Goal: Find specific page/section: Find specific page/section

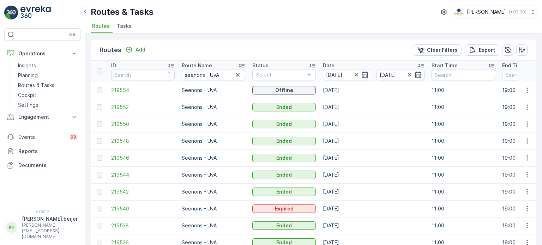
click at [124, 25] on span "Tasks" at bounding box center [124, 26] width 15 height 7
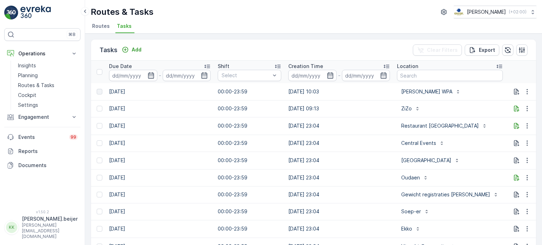
scroll to position [0, 444]
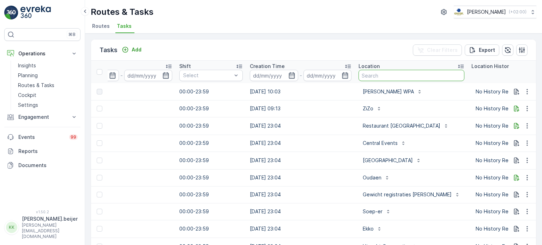
click at [369, 74] on input "text" at bounding box center [412, 75] width 106 height 11
type input "nvwa"
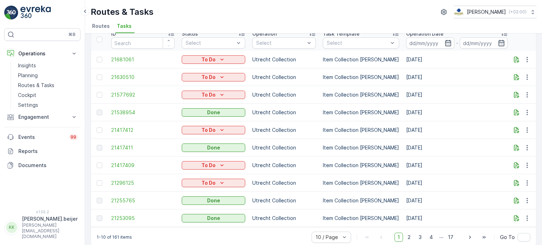
scroll to position [36, 0]
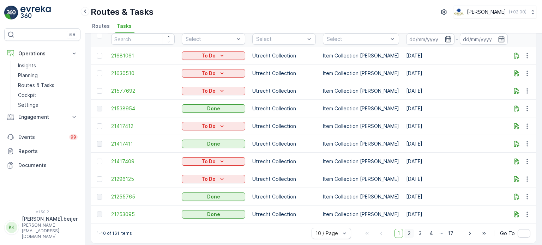
click at [409, 230] on span "2" at bounding box center [410, 233] width 10 height 9
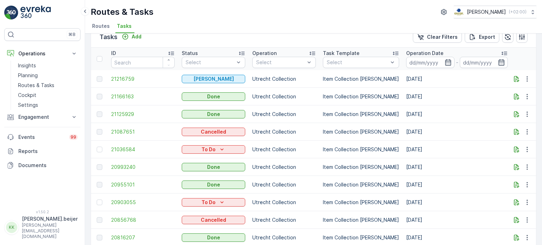
scroll to position [36, 0]
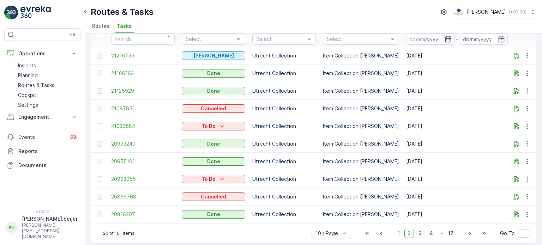
click at [421, 230] on span "3" at bounding box center [421, 233] width 10 height 9
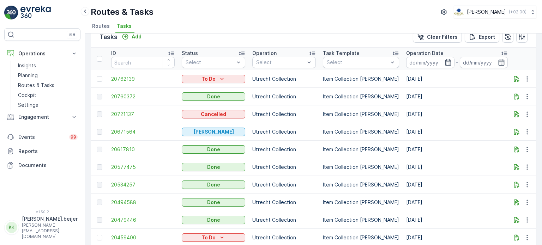
scroll to position [36, 0]
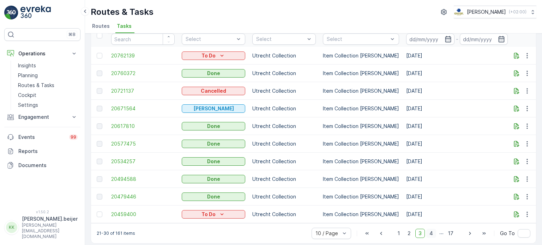
click at [429, 229] on span "4" at bounding box center [431, 233] width 10 height 9
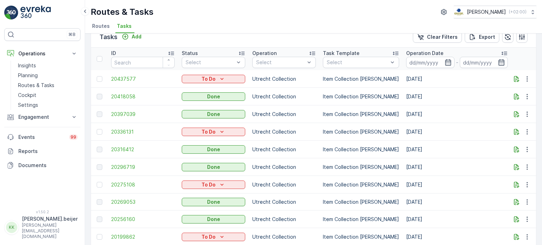
scroll to position [36, 0]
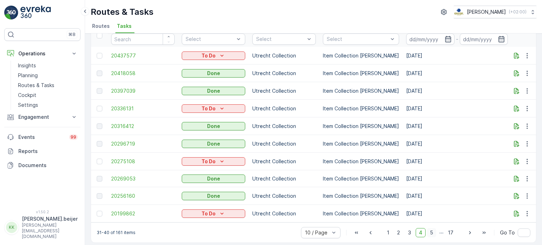
click at [431, 229] on span "5" at bounding box center [431, 232] width 9 height 9
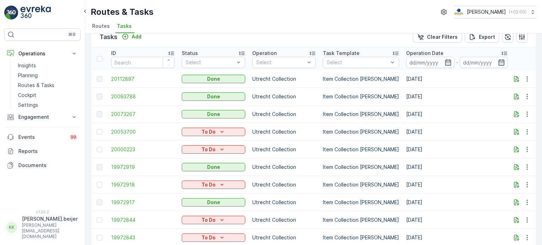
scroll to position [36, 0]
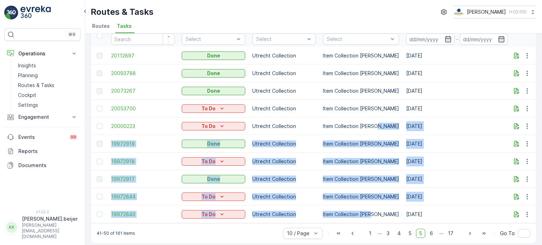
drag, startPoint x: 375, startPoint y: 123, endPoint x: 370, endPoint y: 210, distance: 87.0
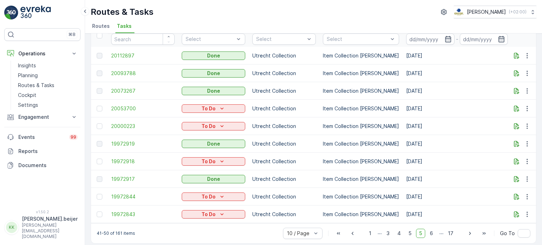
click at [403, 211] on td "[DATE]" at bounding box center [457, 215] width 109 height 18
click at [370, 229] on span "1" at bounding box center [370, 233] width 8 height 9
